Goal: Register for event/course

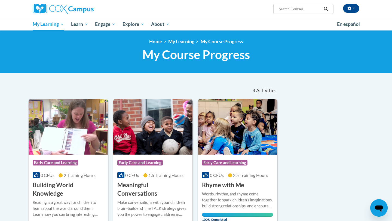
click at [286, 6] on input "Search..." at bounding box center [300, 9] width 44 height 7
click at [301, 8] on input "transforming tory time" at bounding box center [300, 9] width 44 height 7
type input "transforming story time"
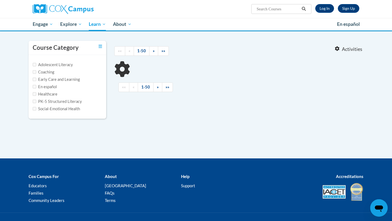
type input "transforming story time"
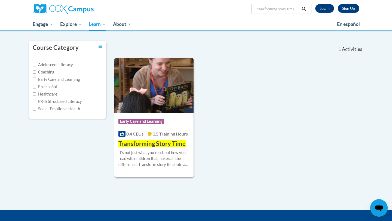
click at [153, 134] on div "0.4 CEUs 3.5 Training Hours" at bounding box center [153, 134] width 71 height 6
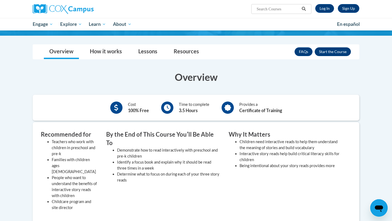
scroll to position [61, 0]
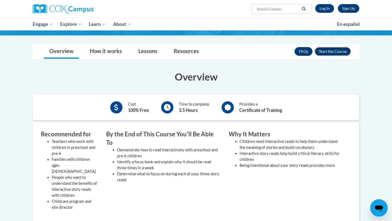
click at [339, 51] on button "Enroll" at bounding box center [333, 51] width 36 height 9
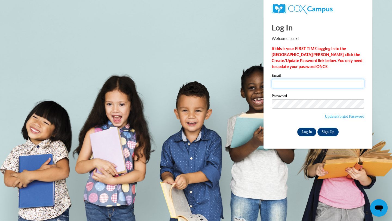
type input "[EMAIL_ADDRESS][DOMAIN_NAME]"
click at [305, 130] on input "Log In" at bounding box center [306, 132] width 19 height 9
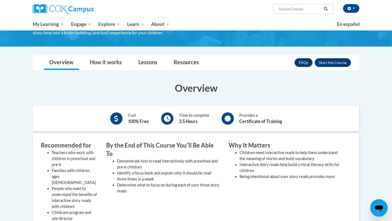
scroll to position [48, 0]
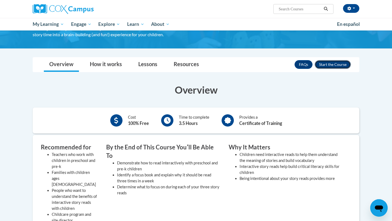
click at [338, 65] on button "Enroll" at bounding box center [333, 64] width 36 height 9
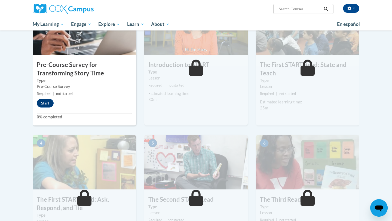
scroll to position [103, 0]
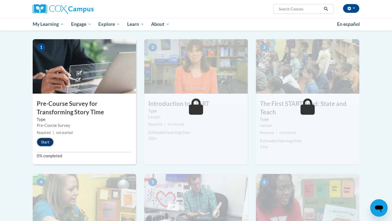
click at [41, 143] on button "Start" at bounding box center [45, 142] width 17 height 9
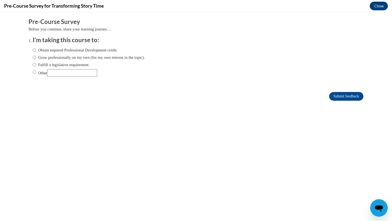
scroll to position [0, 0]
click at [35, 50] on input "Obtain required Professional Development credit." at bounding box center [35, 50] width 4 height 6
radio input "true"
click at [345, 99] on input "Submit feedback" at bounding box center [346, 96] width 34 height 9
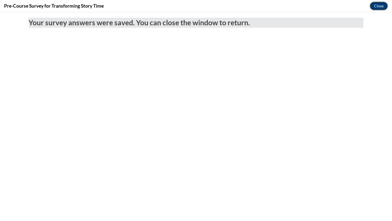
click at [376, 7] on button "Close" at bounding box center [379, 6] width 18 height 9
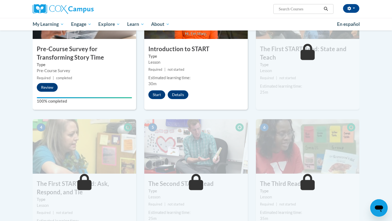
scroll to position [157, 0]
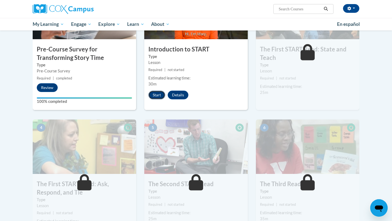
click at [159, 96] on button "Start" at bounding box center [156, 95] width 17 height 9
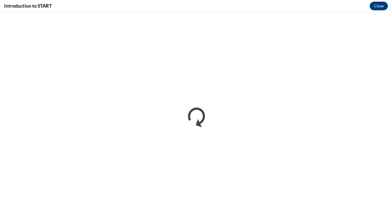
scroll to position [0, 0]
click at [86, 5] on div "Introduction to START Close" at bounding box center [196, 6] width 392 height 12
